Goal: Information Seeking & Learning: Learn about a topic

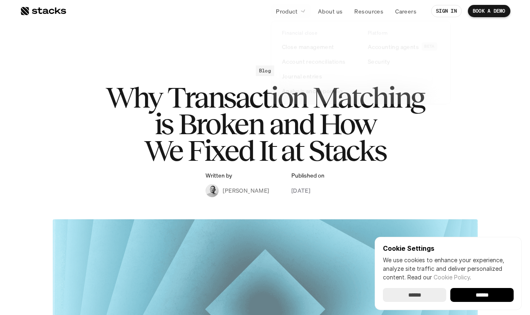
click at [289, 15] on p "Product" at bounding box center [287, 11] width 22 height 9
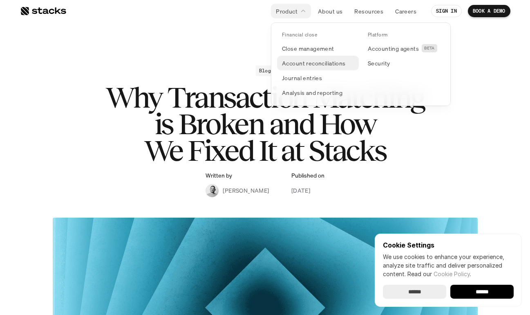
click at [299, 66] on p "Account reconciliations" at bounding box center [314, 63] width 64 height 9
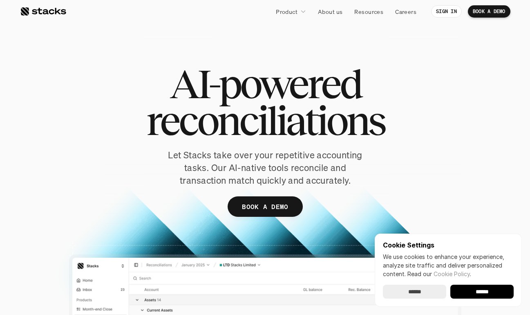
scroll to position [998, 0]
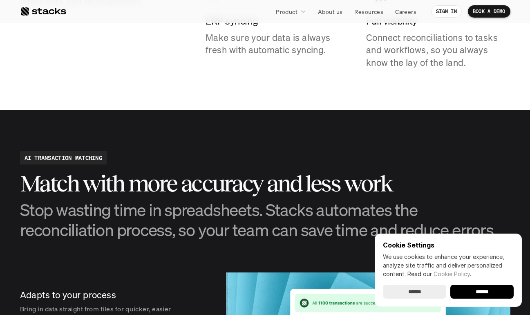
click at [82, 156] on h2 "AI TRANSACTION MATCHING" at bounding box center [64, 157] width 78 height 9
click at [118, 207] on h3 "Stop wasting time in spreadsheets. Stacks automates the reconciliation process,…" at bounding box center [265, 219] width 490 height 40
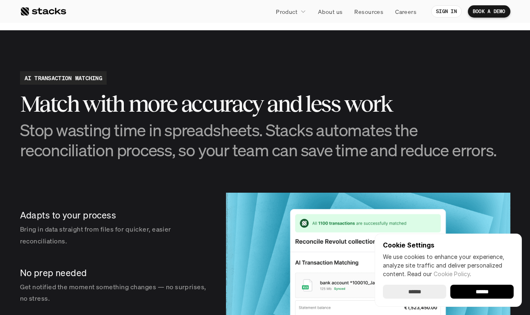
click at [118, 207] on div "Adapts to your process Bring in data straight from files for quicker, easier re…" at bounding box center [115, 227] width 190 height 51
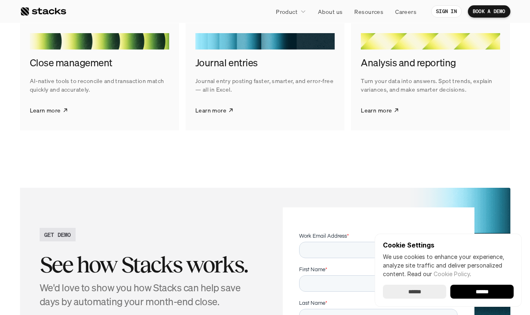
scroll to position [1577, 0]
